Goal: Information Seeking & Learning: Find specific fact

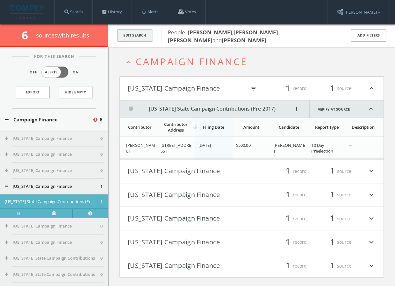
click at [143, 33] on button "Edit Search" at bounding box center [134, 35] width 35 height 12
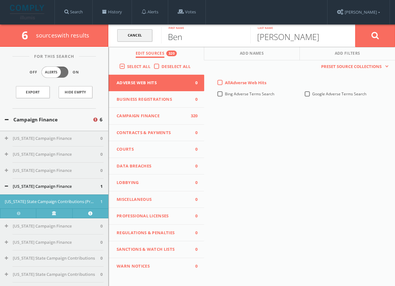
drag, startPoint x: 199, startPoint y: 38, endPoint x: 122, endPoint y: 38, distance: 76.7
click at [122, 38] on form "Cancel [PERSON_NAME] First name [PERSON_NAME] Last name Cancel" at bounding box center [251, 36] width 286 height 22
click at [267, 54] on button "Add Names" at bounding box center [251, 54] width 95 height 14
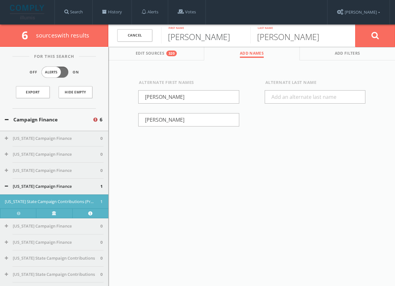
type input "[PERSON_NAME]"
drag, startPoint x: 207, startPoint y: 96, endPoint x: 83, endPoint y: 90, distance: 124.3
click at [83, 90] on div "6 source s with results Cancel [PERSON_NAME] First name [PERSON_NAME] Last name…" at bounding box center [197, 179] width 395 height 309
type input "[PERSON_NAME]"
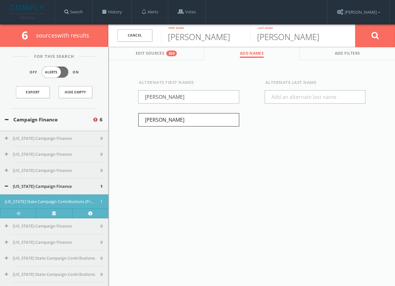
drag, startPoint x: 163, startPoint y: 122, endPoint x: 110, endPoint y: 114, distance: 53.8
click at [110, 114] on div "Alternate First Names [PERSON_NAME] Alternate Last Name" at bounding box center [252, 109] width 286 height 98
click at [370, 35] on button at bounding box center [375, 35] width 40 height 23
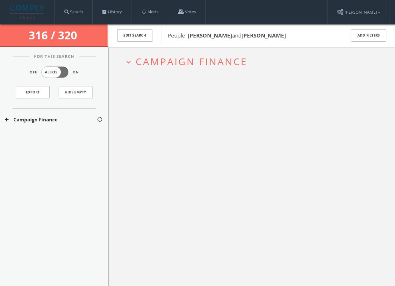
click at [237, 59] on span "Campaign Finance" at bounding box center [192, 61] width 112 height 13
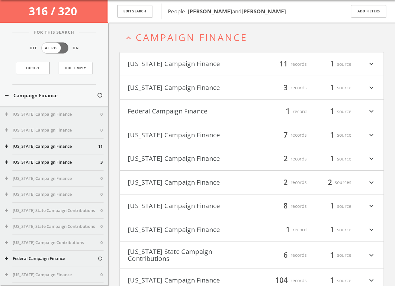
scroll to position [25, 0]
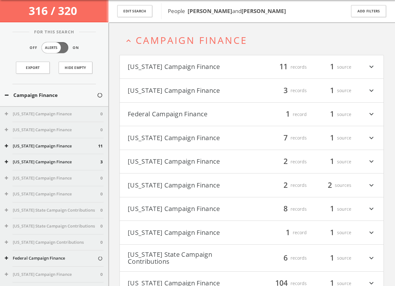
click at [219, 89] on button "[US_STATE] Campaign Finance" at bounding box center [190, 90] width 124 height 11
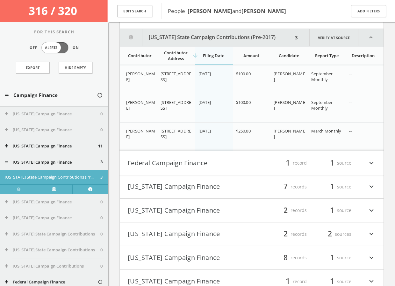
scroll to position [105, 0]
